Goal: Information Seeking & Learning: Learn about a topic

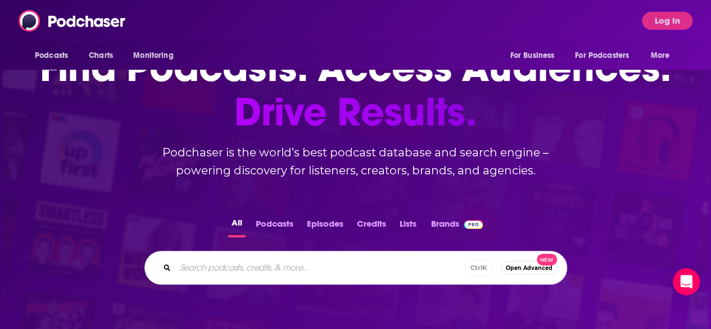
scroll to position [69, 0]
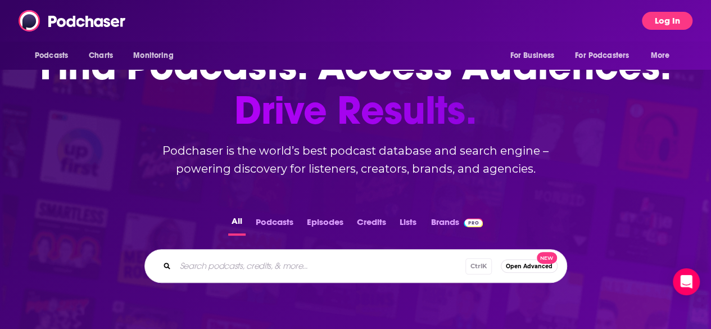
click at [687, 22] on button "Log In" at bounding box center [667, 21] width 51 height 18
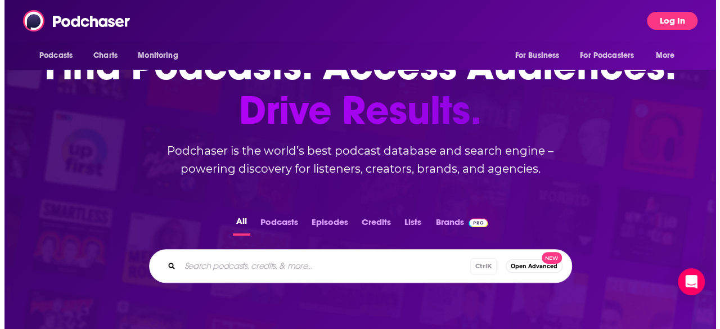
scroll to position [0, 0]
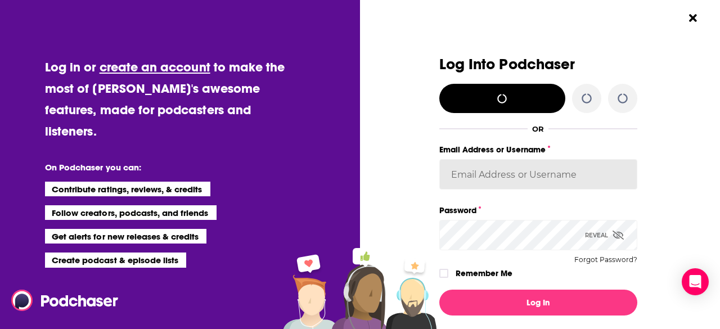
type input "[PERSON_NAME][EMAIL_ADDRESS][PERSON_NAME][DOMAIN_NAME]"
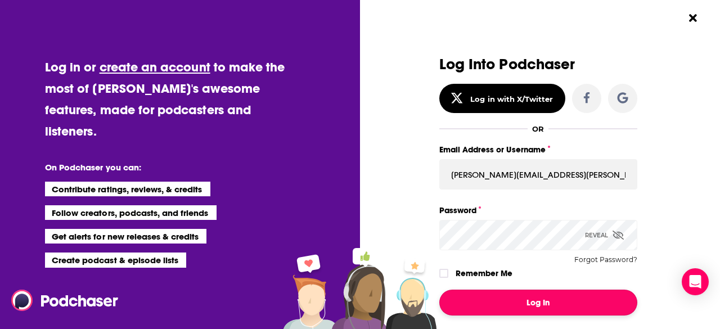
click at [544, 297] on button "Log In" at bounding box center [538, 303] width 198 height 26
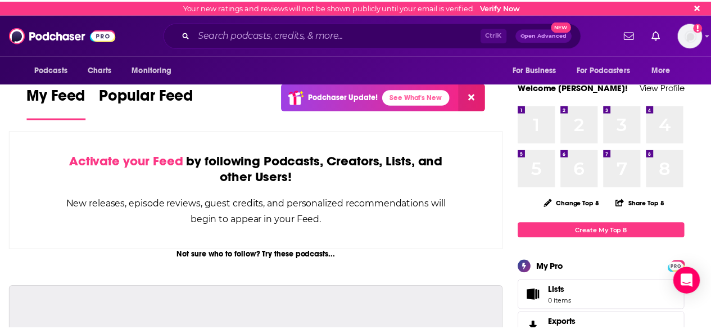
scroll to position [69, 0]
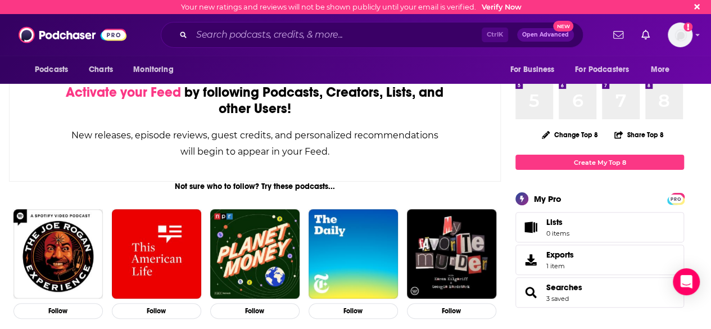
click at [346, 46] on div "Ctrl K Open Advanced New" at bounding box center [372, 35] width 423 height 26
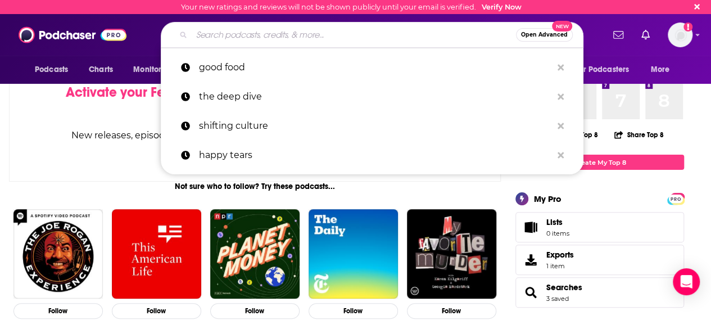
click at [345, 35] on input "Search podcasts, credits, & more..." at bounding box center [354, 35] width 324 height 18
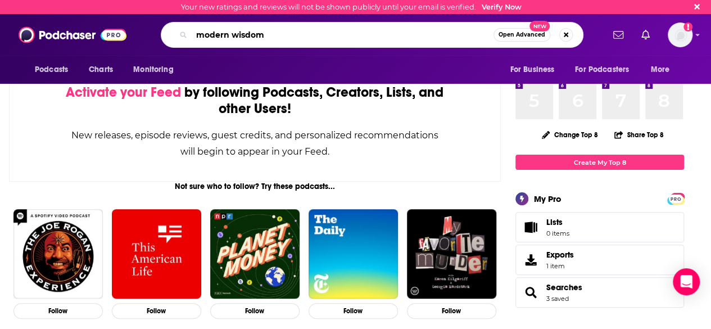
type input "modern wisdom"
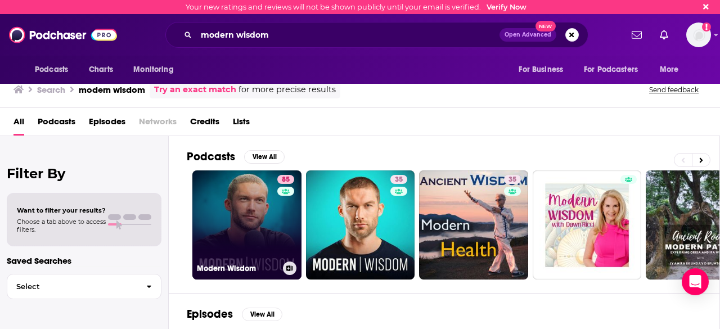
click at [249, 194] on link "85 Modern Wisdom" at bounding box center [246, 224] width 109 height 109
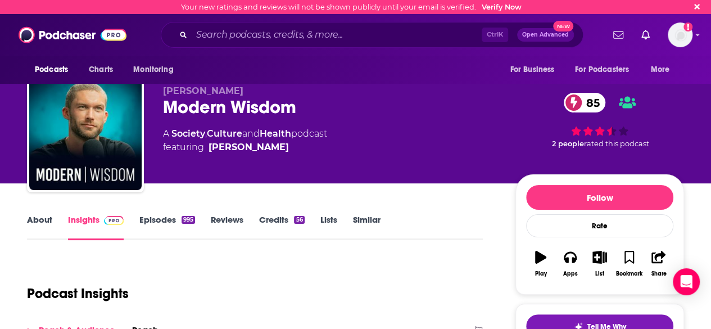
click at [156, 220] on link "Episodes 995" at bounding box center [167, 227] width 56 height 26
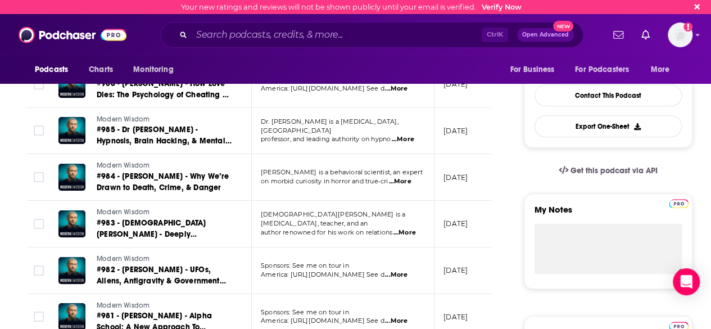
scroll to position [295, 0]
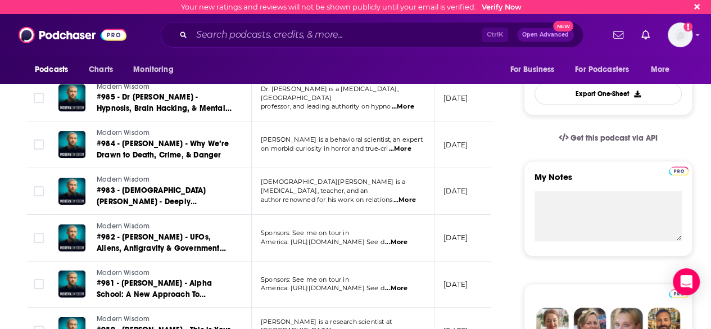
click at [407, 196] on span "...More" at bounding box center [405, 200] width 22 height 9
click at [235, 232] on td "Modern Wisdom #982 - [PERSON_NAME] - UFOs, Aliens, Antigravity & Government Sec…" at bounding box center [150, 238] width 202 height 47
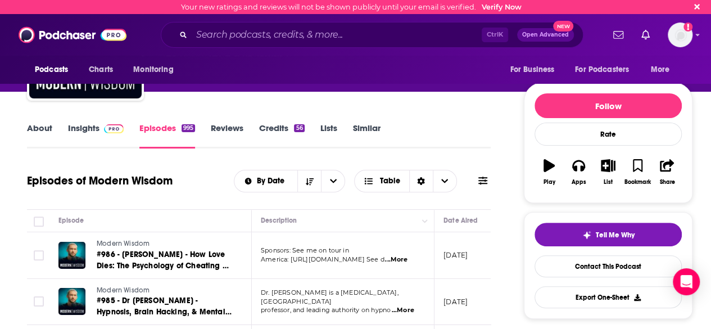
scroll to position [0, 0]
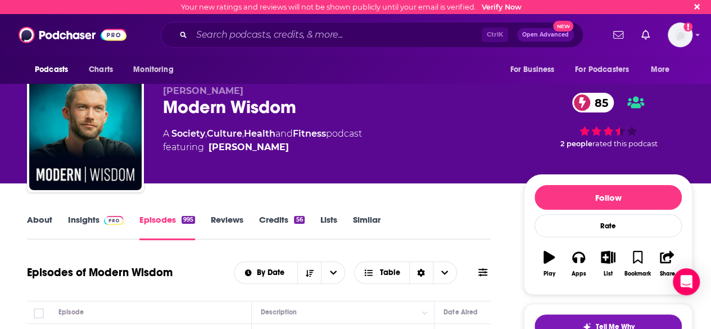
click at [43, 215] on link "About" at bounding box center [39, 227] width 25 height 26
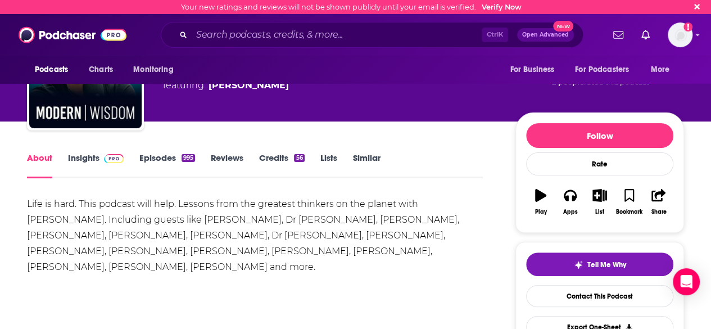
scroll to position [65, 0]
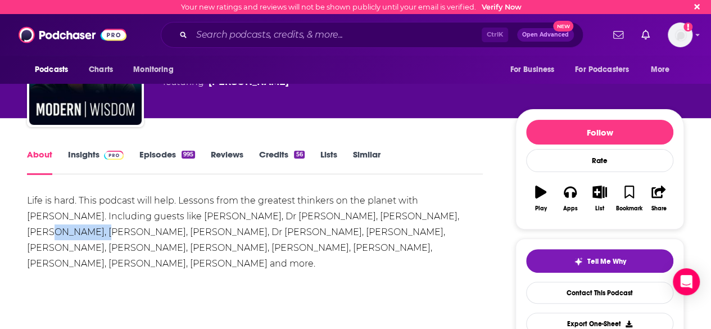
drag, startPoint x: 403, startPoint y: 217, endPoint x: 452, endPoint y: 217, distance: 49.5
click at [452, 217] on div "Life is hard. This podcast will help. Lessons from the greatest thinkers on the…" at bounding box center [255, 232] width 456 height 79
copy div "[PERSON_NAME]"
